Goal: Transaction & Acquisition: Obtain resource

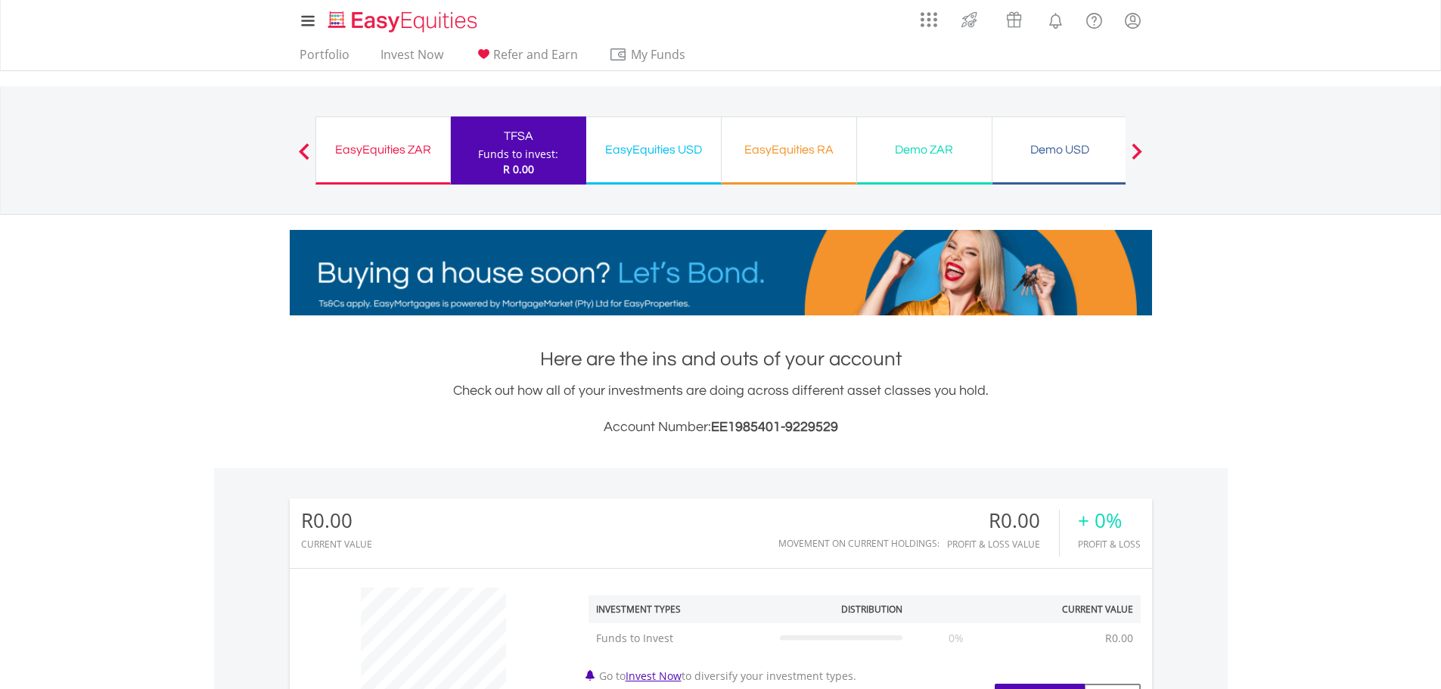
scroll to position [403, 0]
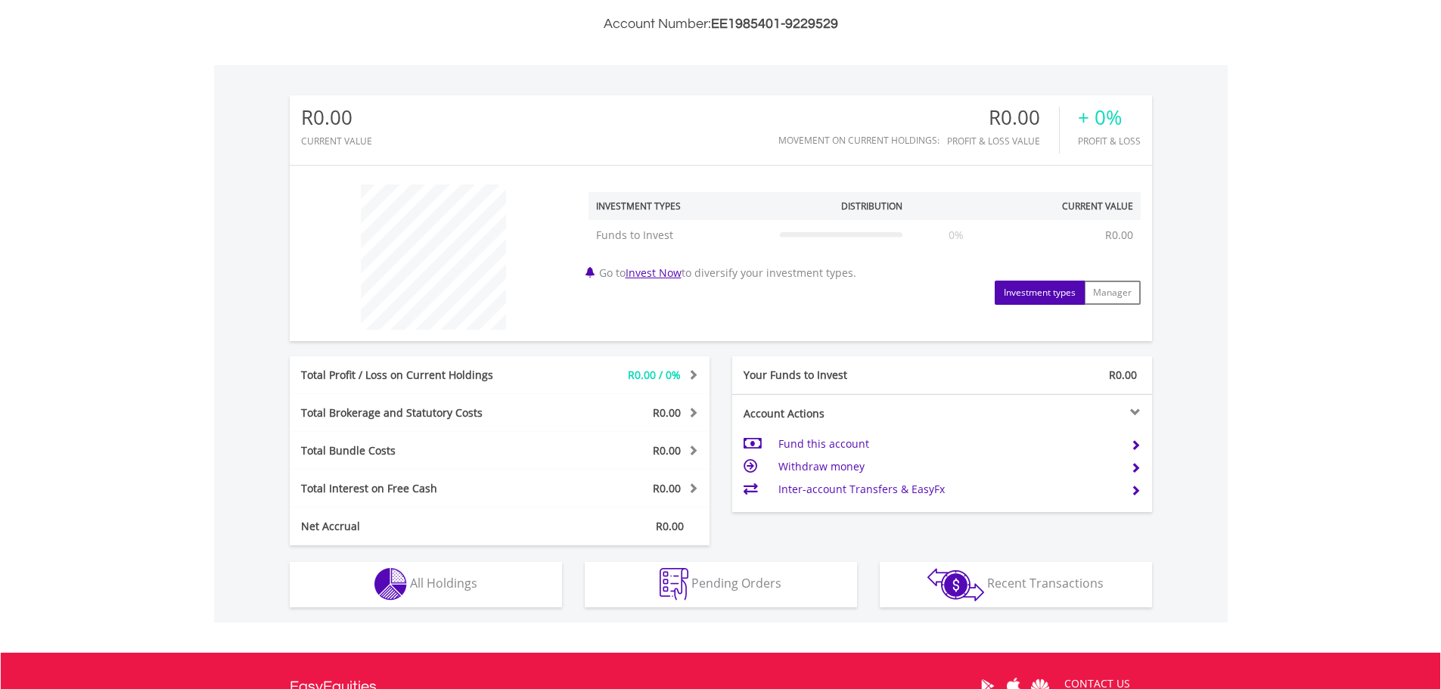
click at [841, 439] on td "Fund this account" at bounding box center [948, 444] width 340 height 23
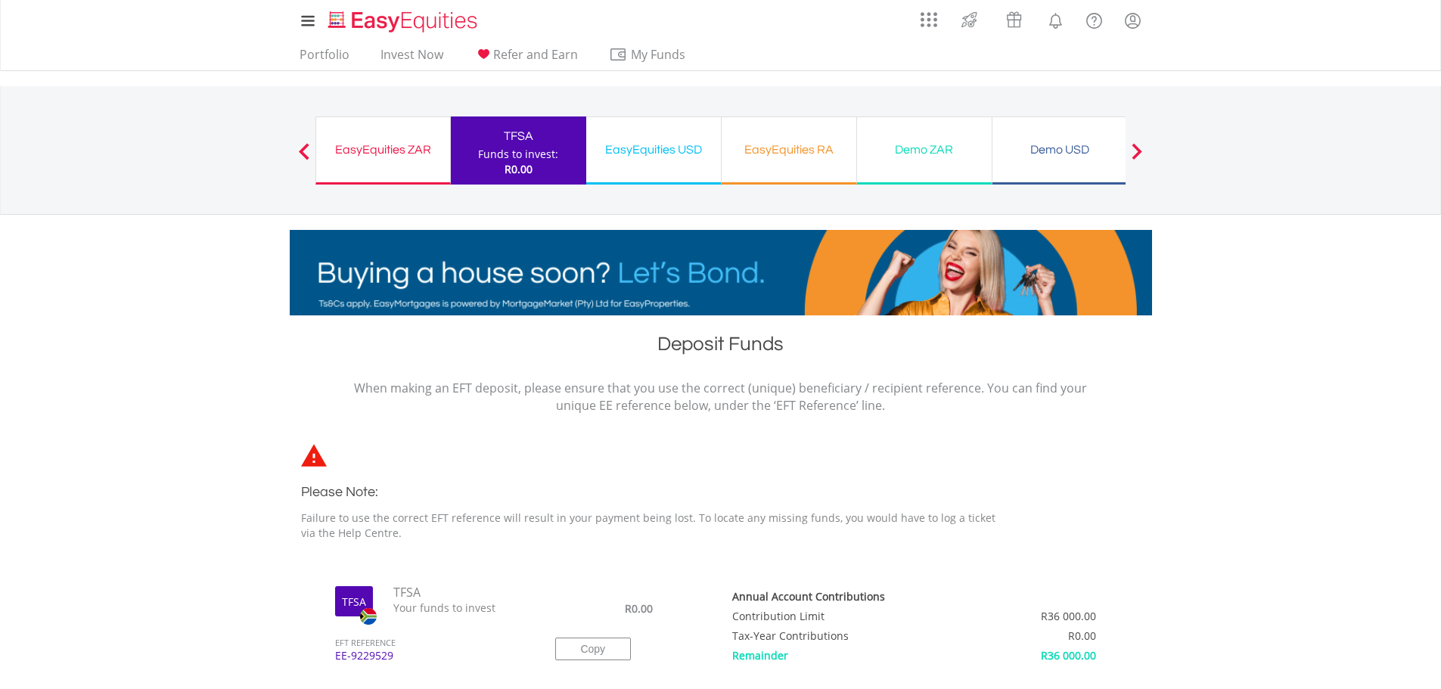
scroll to position [403, 0]
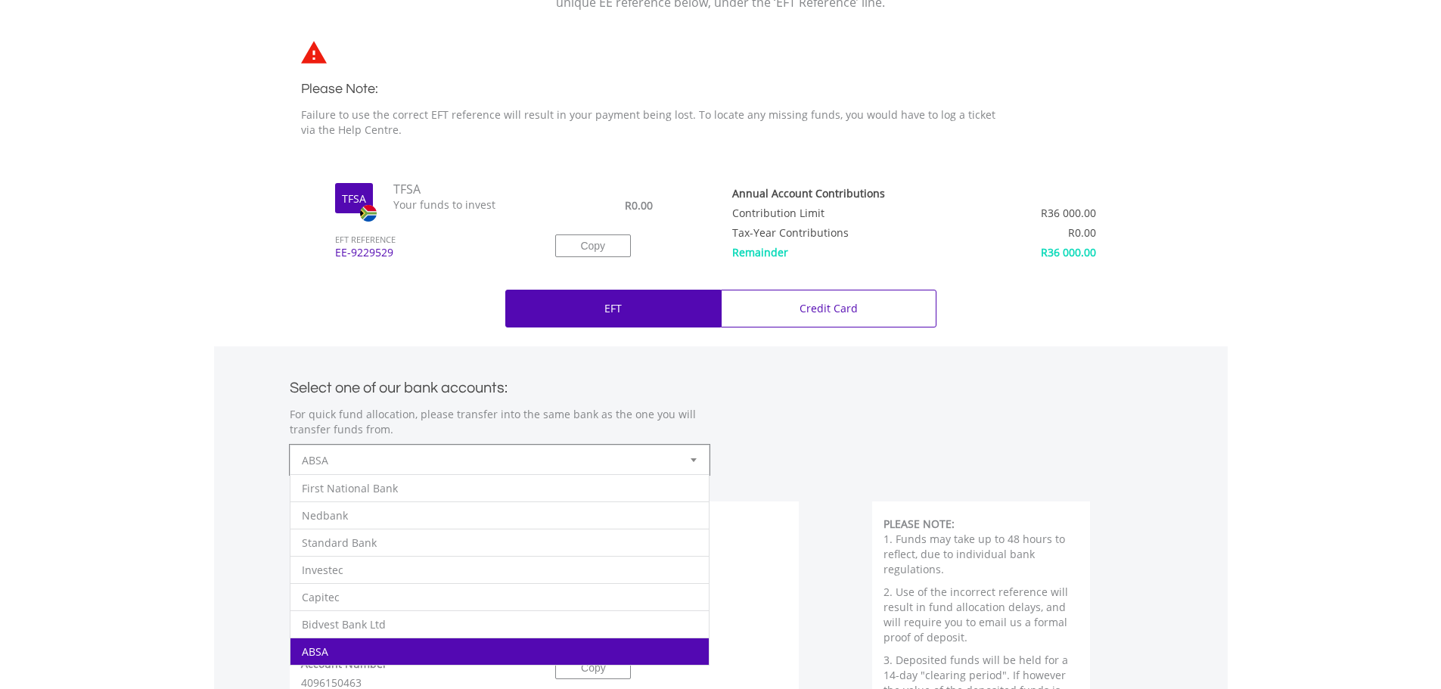
click at [688, 456] on div at bounding box center [693, 460] width 30 height 29
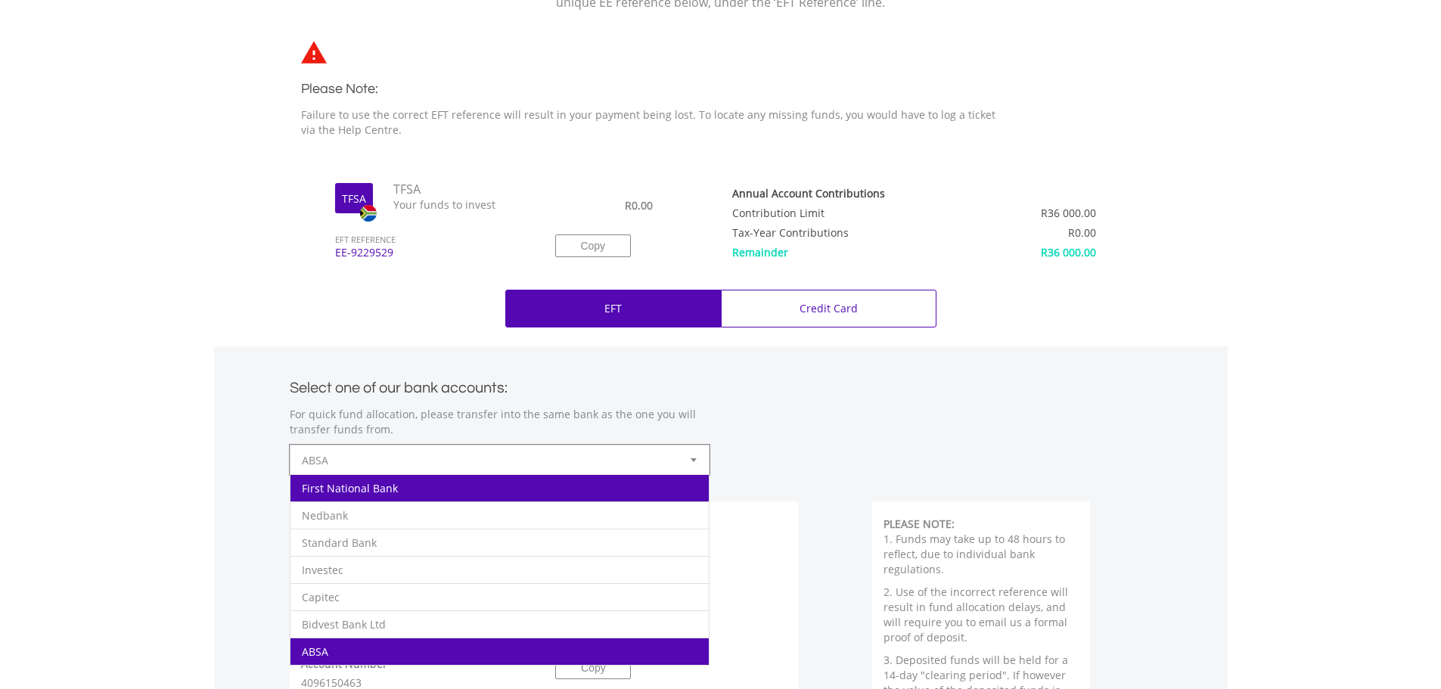
click at [427, 489] on li "First National Bank" at bounding box center [499, 487] width 418 height 27
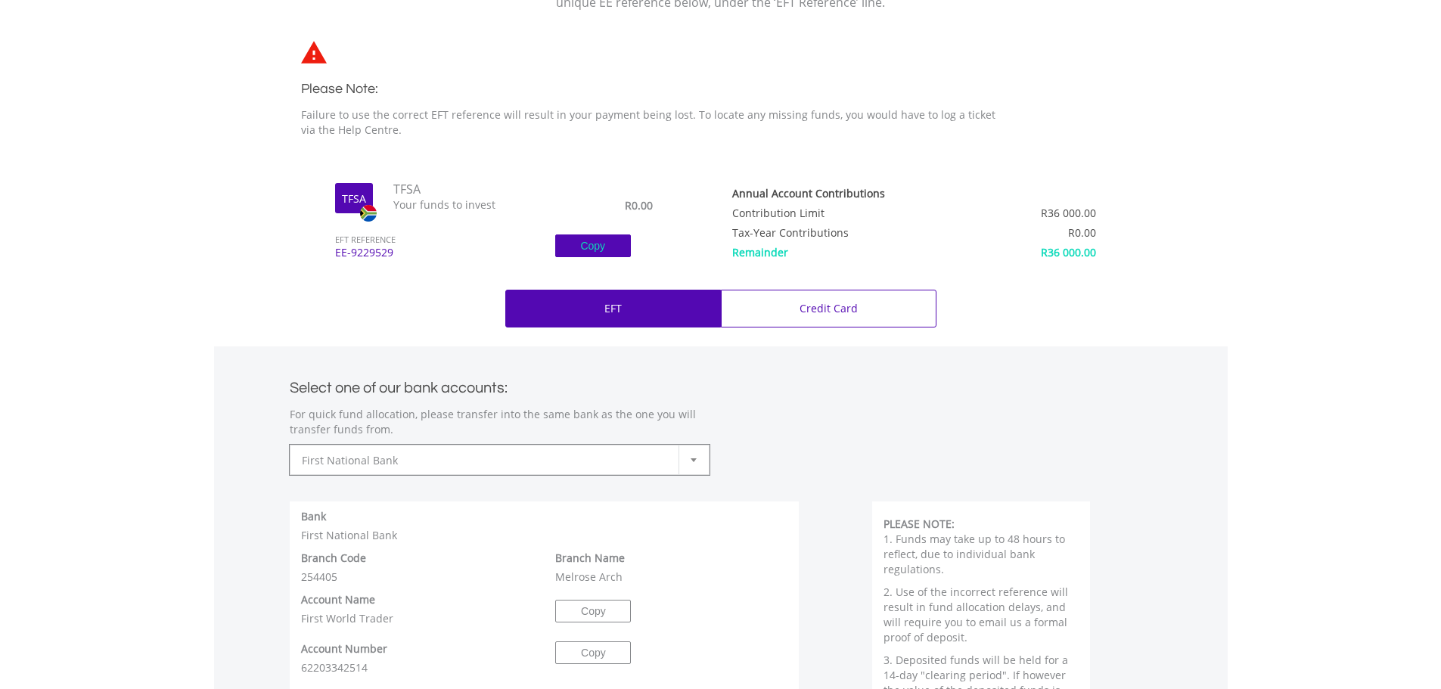
click at [578, 244] on button "Copy" at bounding box center [593, 245] width 76 height 23
drag, startPoint x: 371, startPoint y: 672, endPoint x: 298, endPoint y: 674, distance: 73.4
click at [298, 674] on div "Account Number 62203342514" at bounding box center [417, 658] width 255 height 34
copy span "62203342514"
click at [591, 250] on button "Copy" at bounding box center [593, 245] width 76 height 23
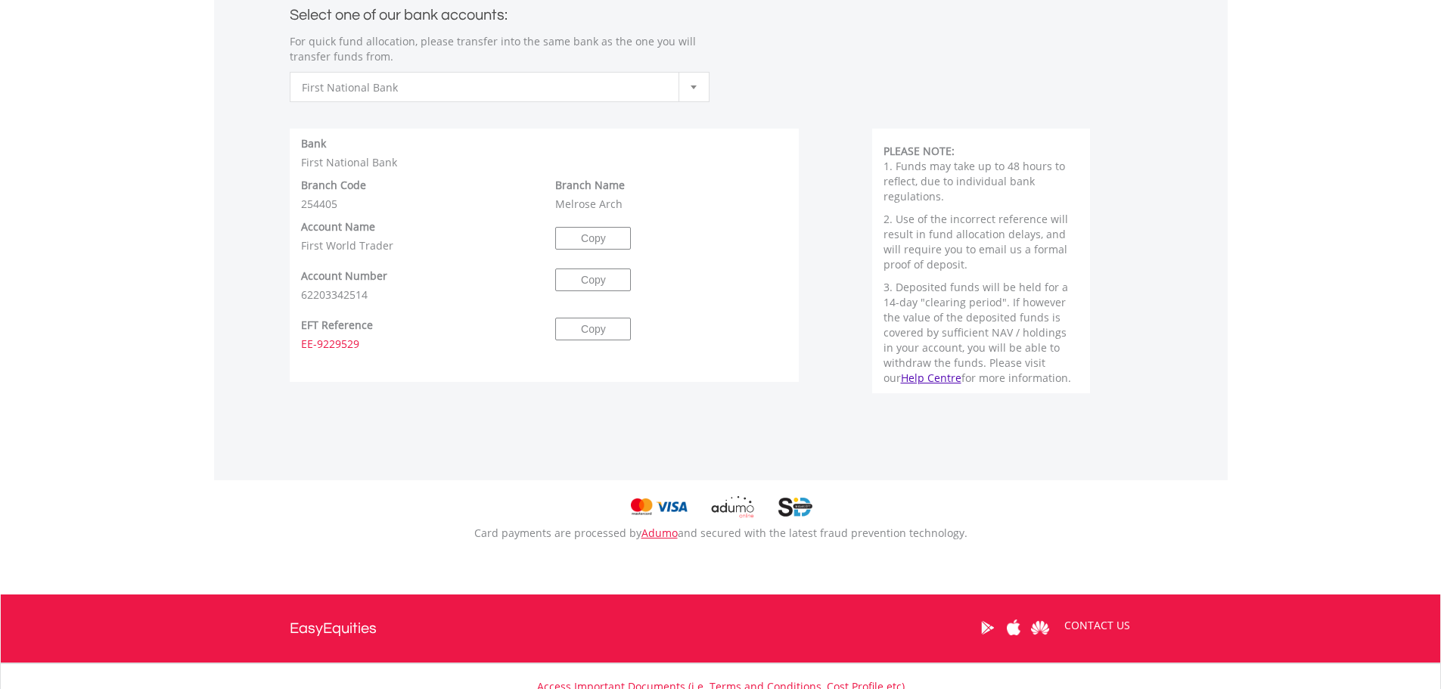
scroll to position [807, 0]
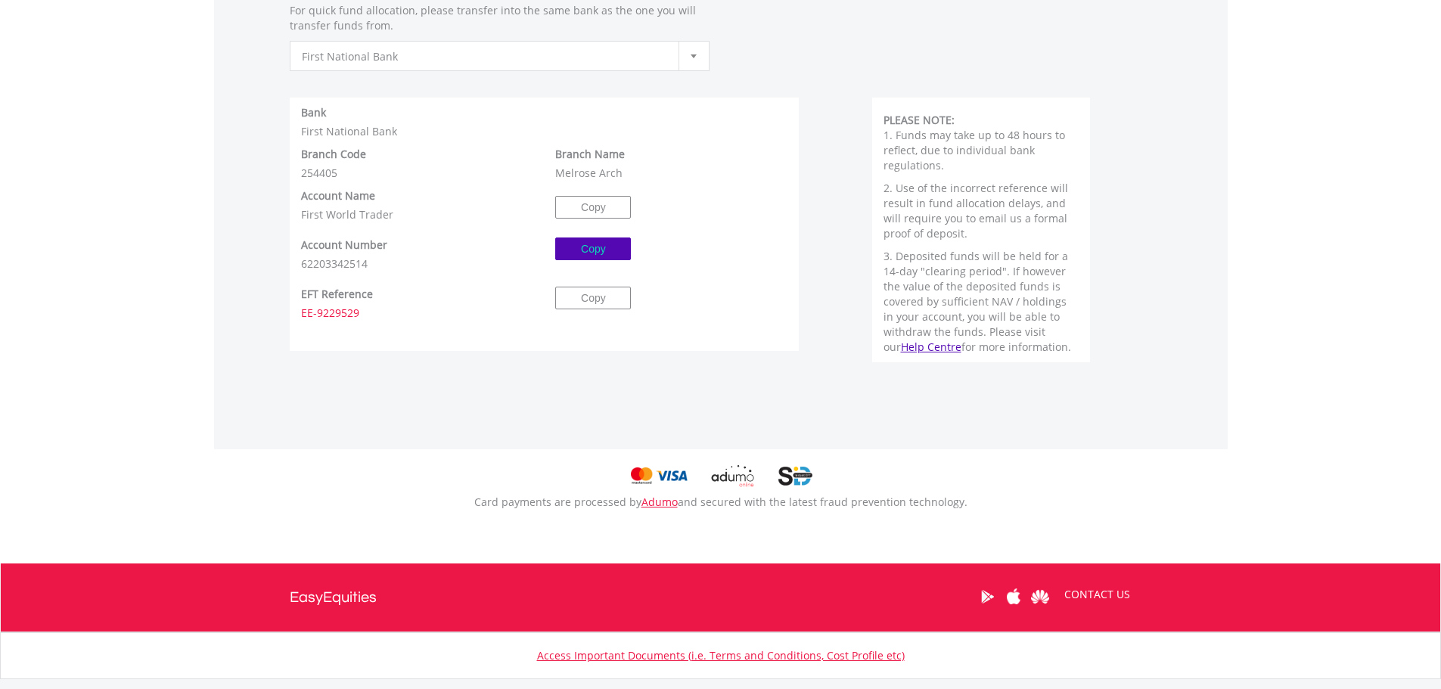
click at [601, 247] on button "Copy" at bounding box center [593, 249] width 76 height 23
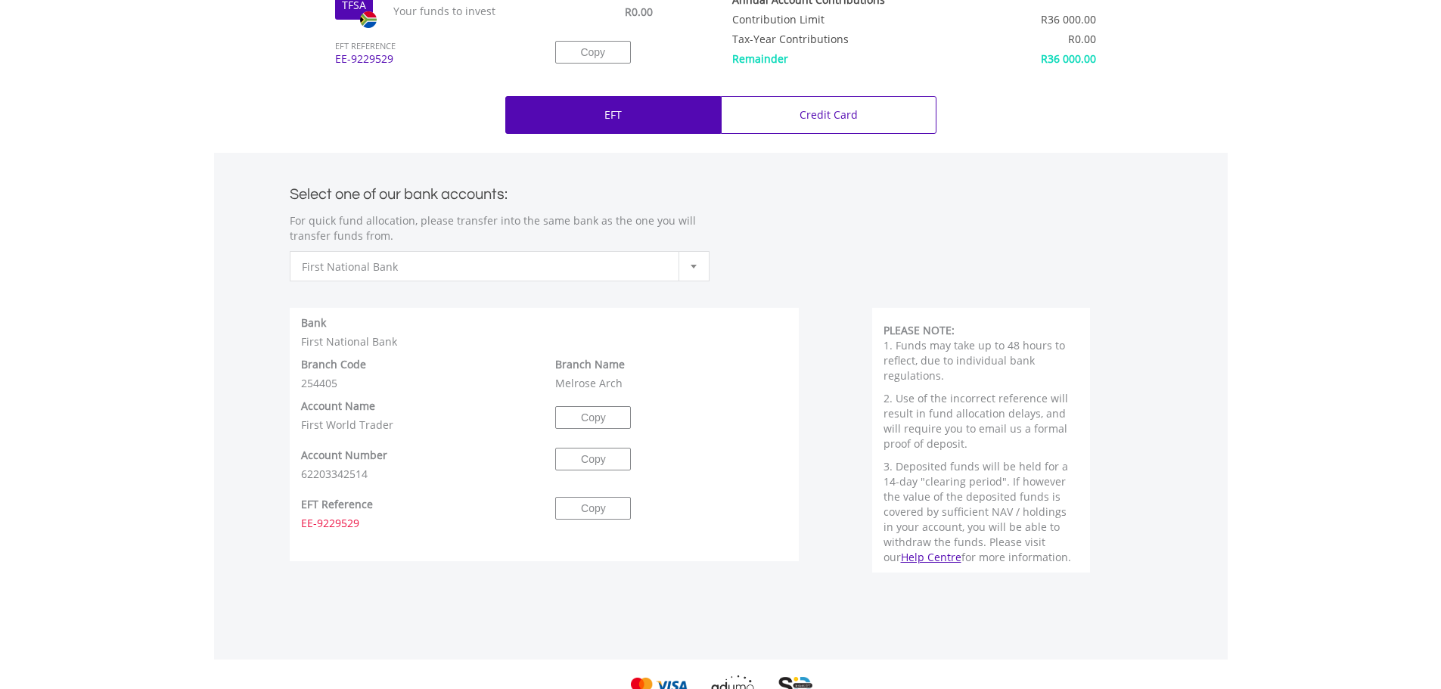
scroll to position [0, 0]
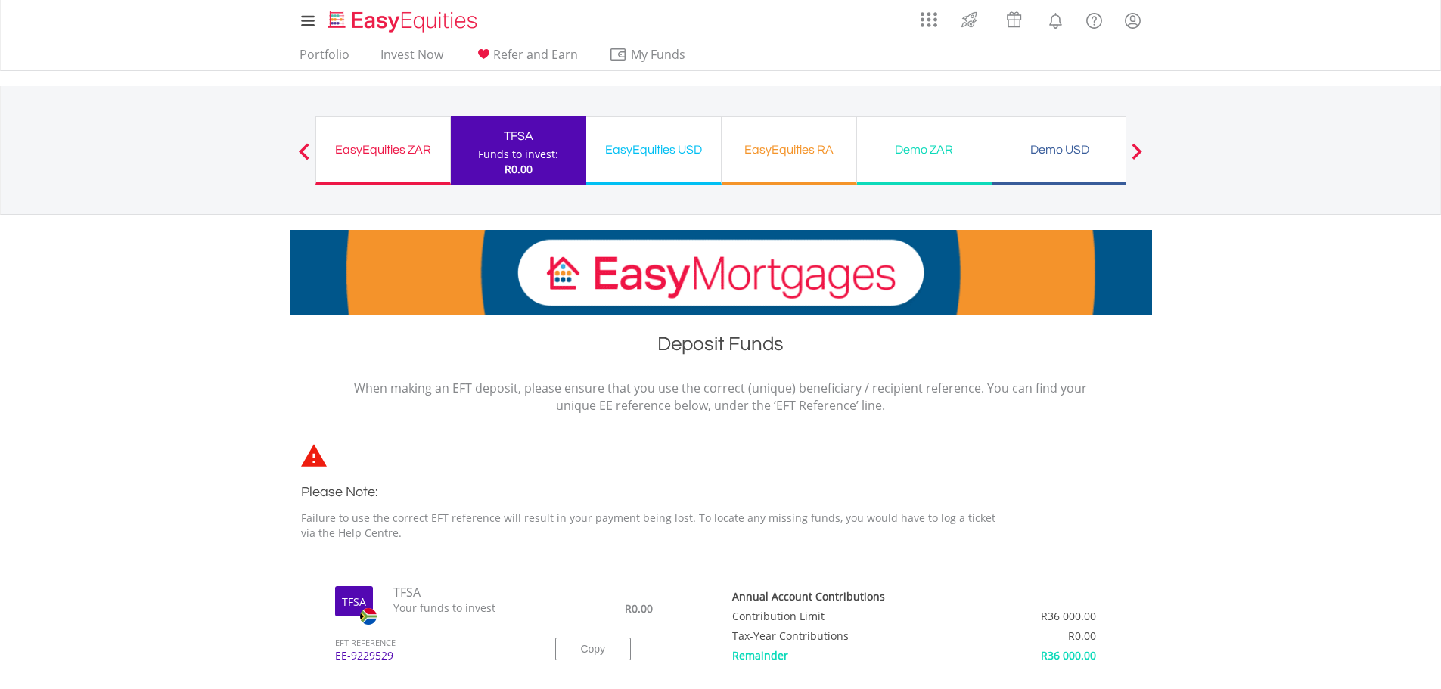
click at [517, 145] on div "TFSA" at bounding box center [518, 136] width 117 height 21
click at [395, 137] on div "EasyEquities ZAR Funds to invest: R0.00" at bounding box center [382, 150] width 135 height 68
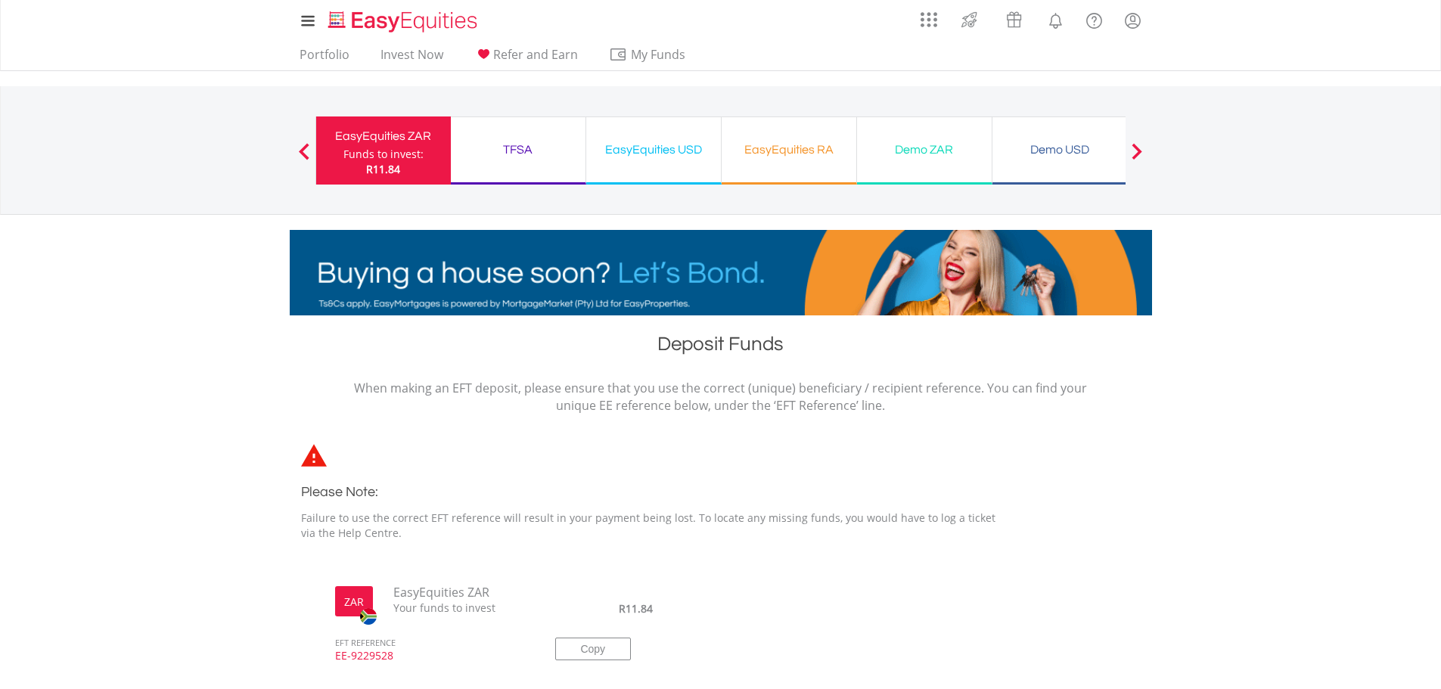
click at [520, 147] on div "TFSA" at bounding box center [518, 149] width 116 height 21
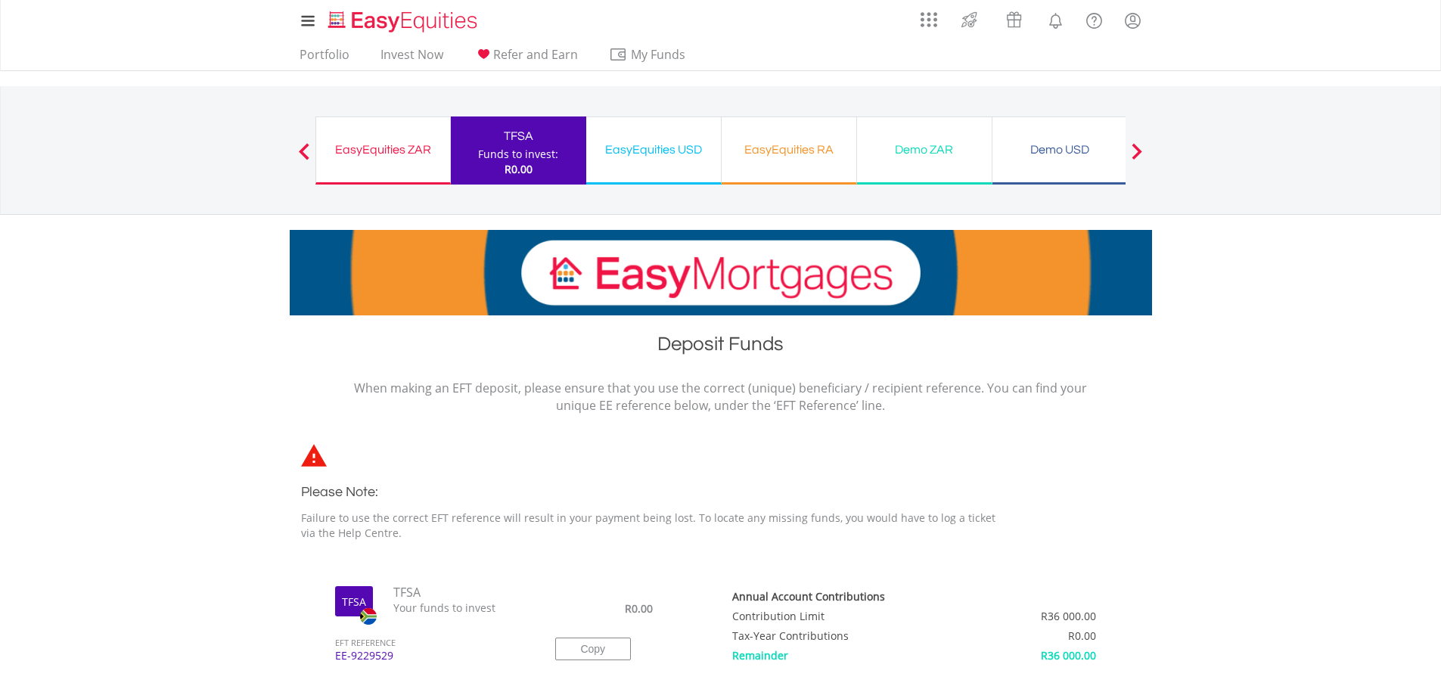
click at [530, 144] on div "TFSA" at bounding box center [518, 136] width 117 height 21
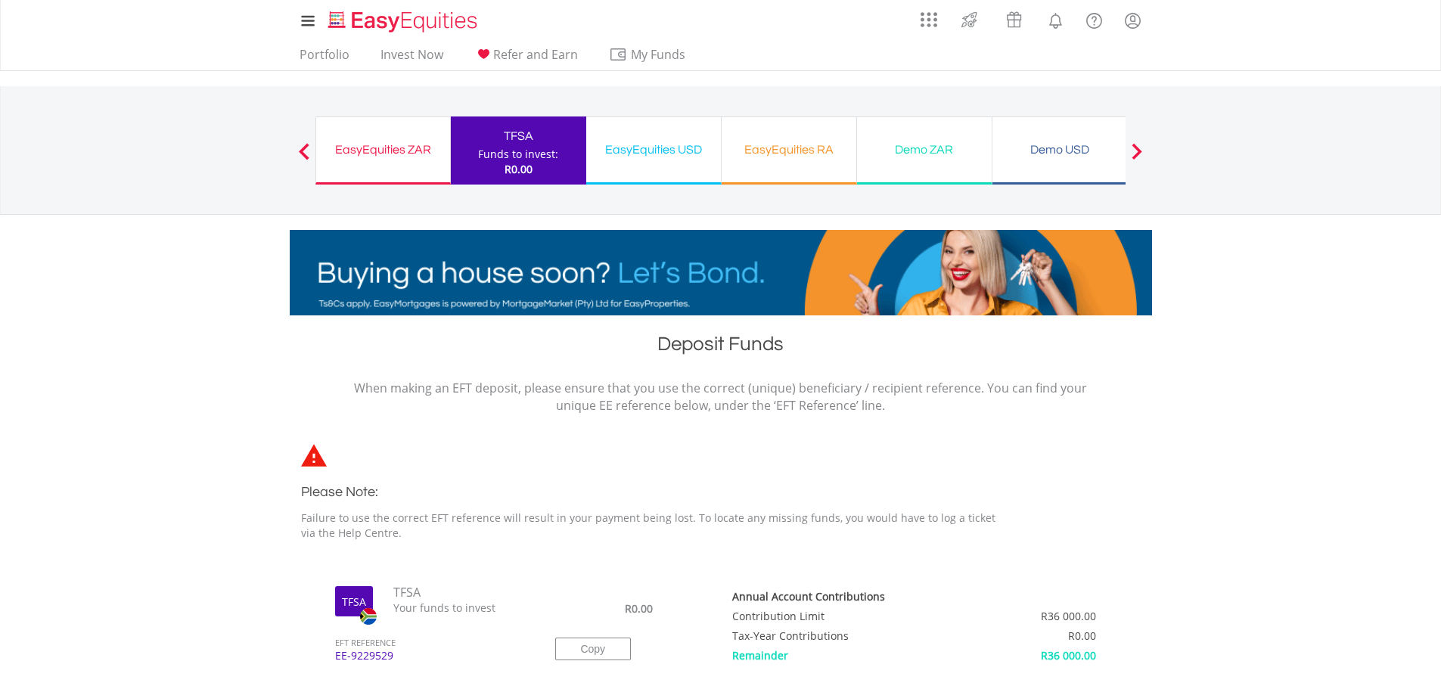
click at [421, 147] on div "EasyEquities ZAR" at bounding box center [383, 149] width 116 height 21
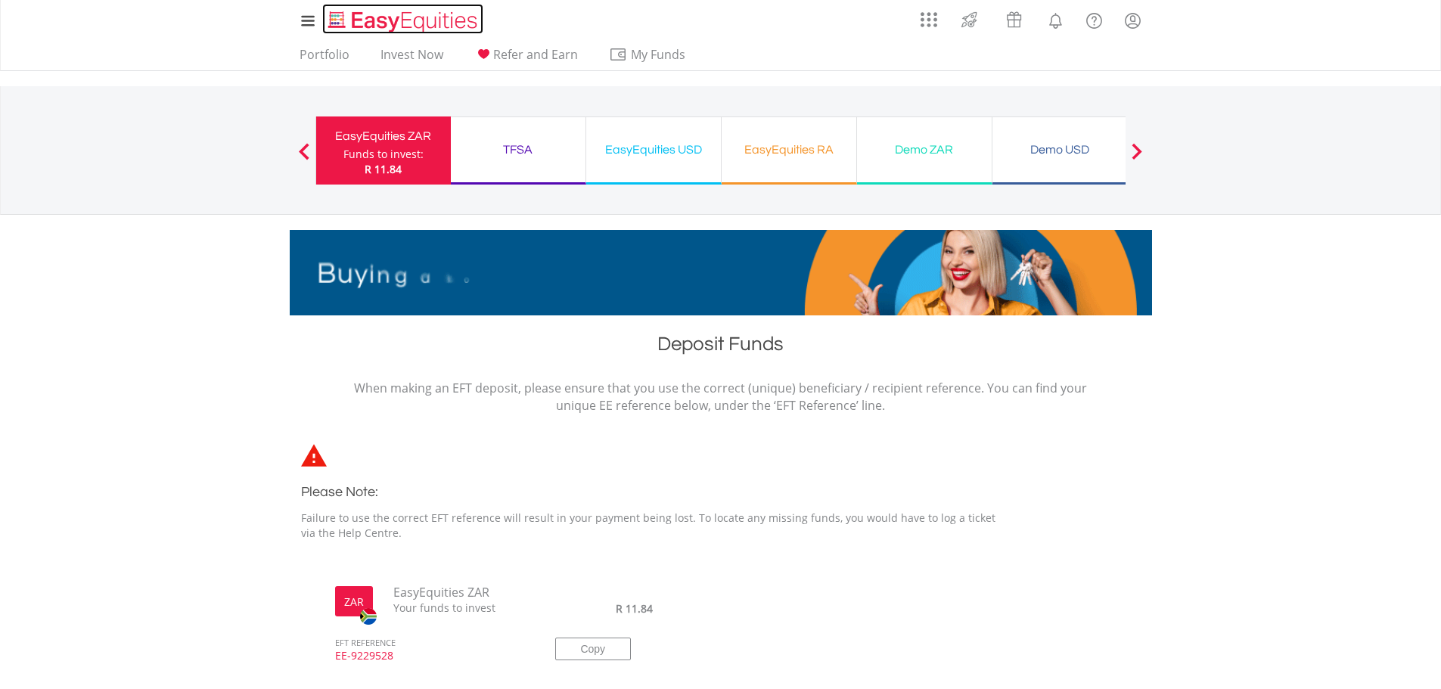
click at [405, 20] on img "Home page" at bounding box center [404, 21] width 158 height 25
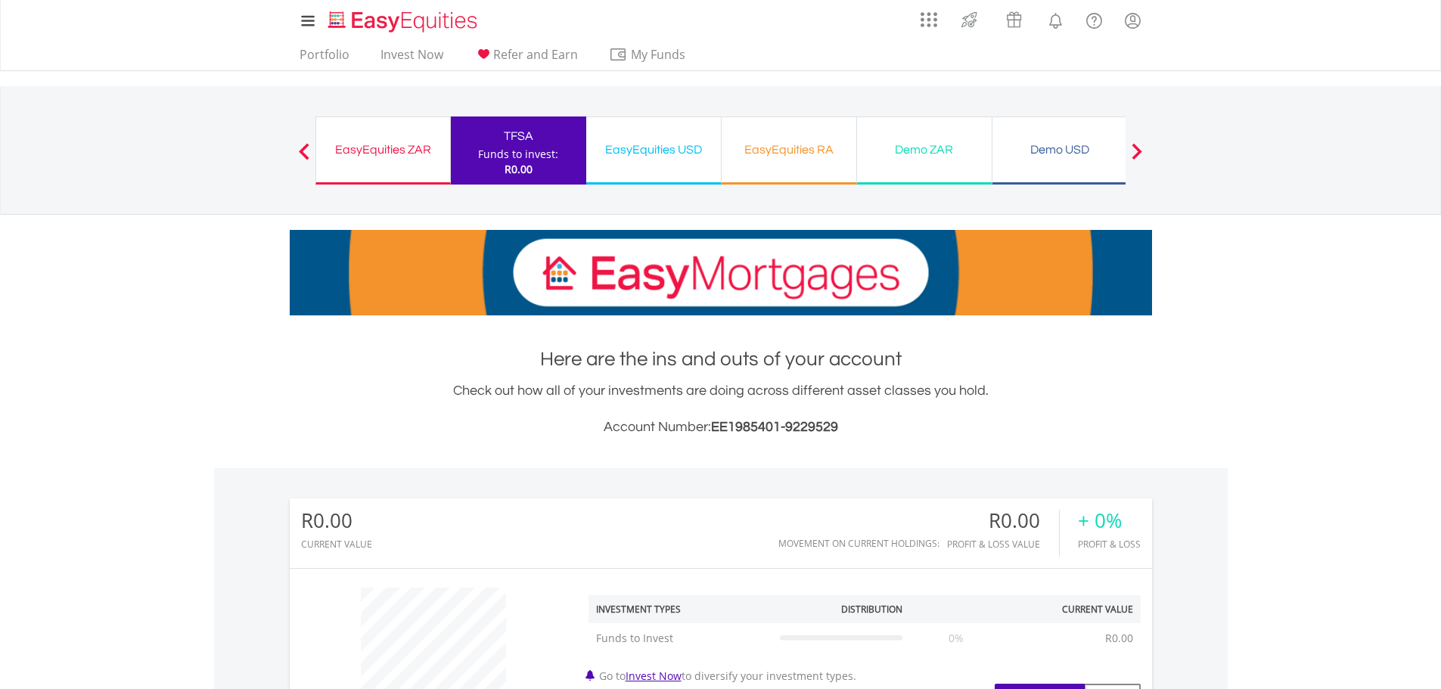
scroll to position [403, 0]
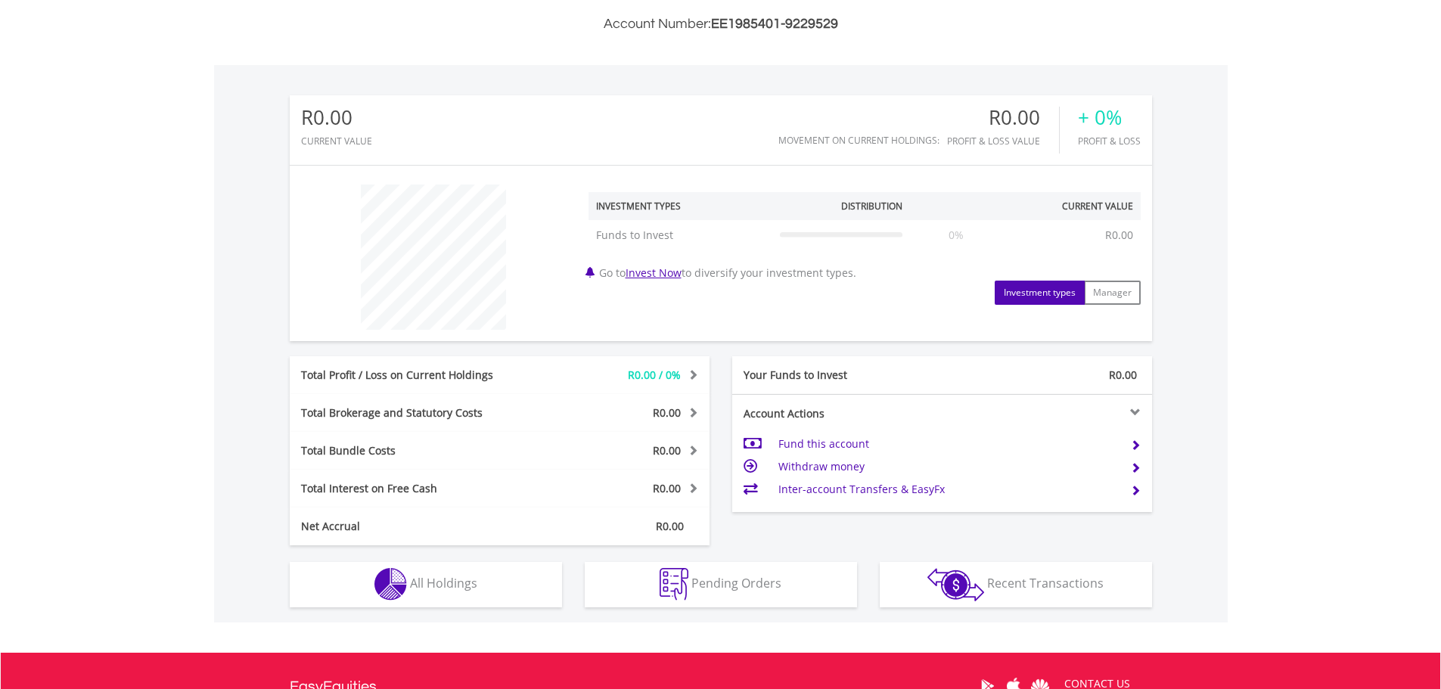
click at [824, 464] on td "Withdraw money" at bounding box center [948, 466] width 340 height 23
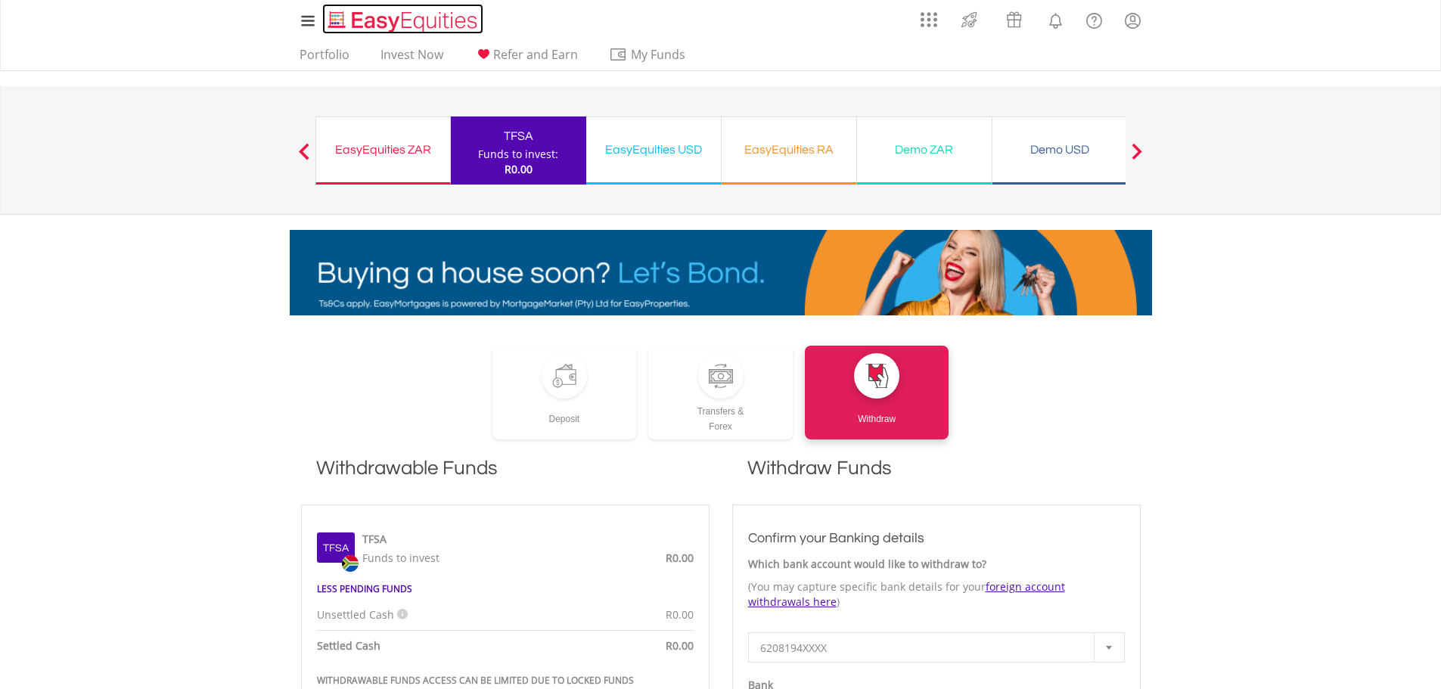
click at [384, 18] on img "Home page" at bounding box center [404, 21] width 158 height 25
